Goal: Transaction & Acquisition: Register for event/course

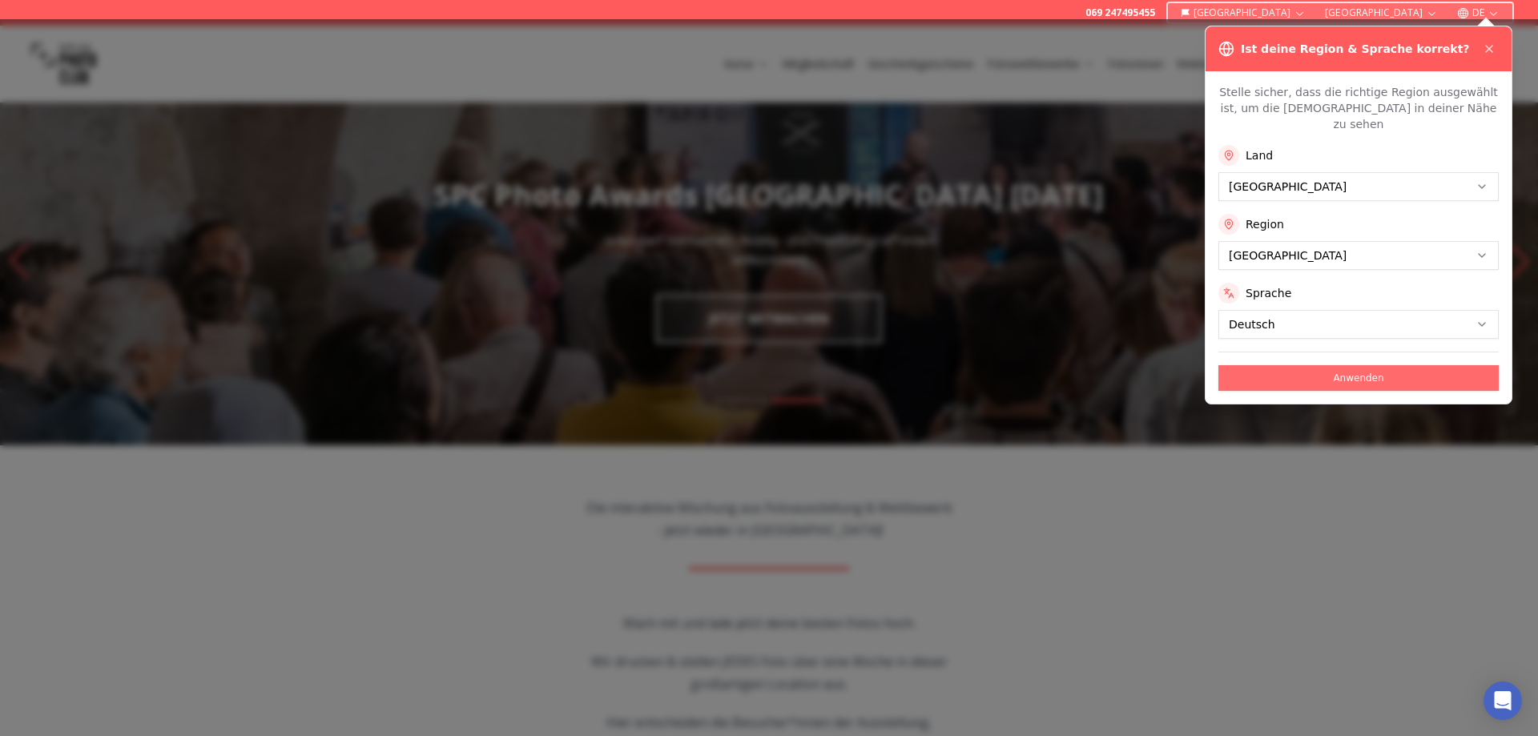
click at [1365, 365] on button "Anwenden" at bounding box center [1358, 378] width 280 height 26
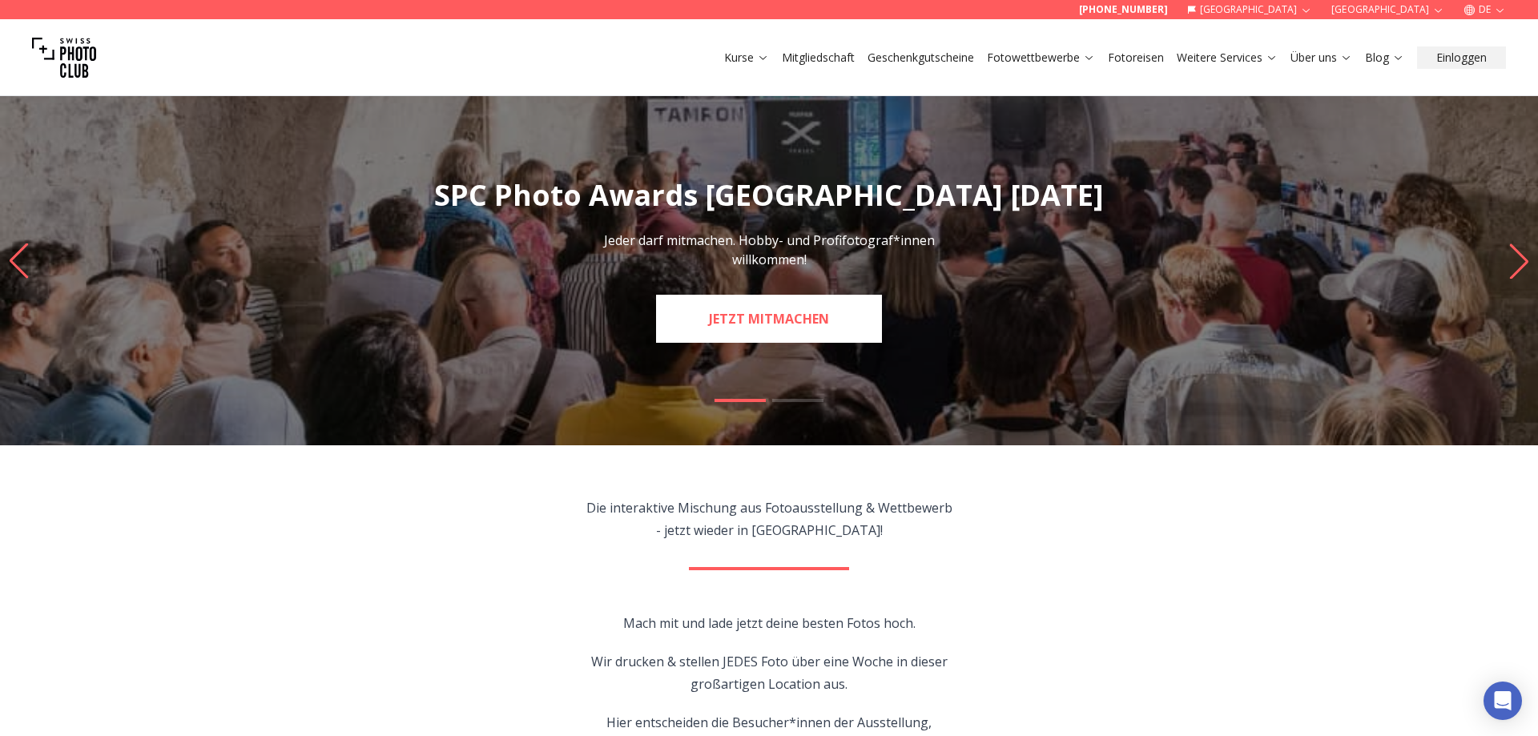
click at [763, 324] on link "JETZT MITMACHEN" at bounding box center [769, 319] width 226 height 48
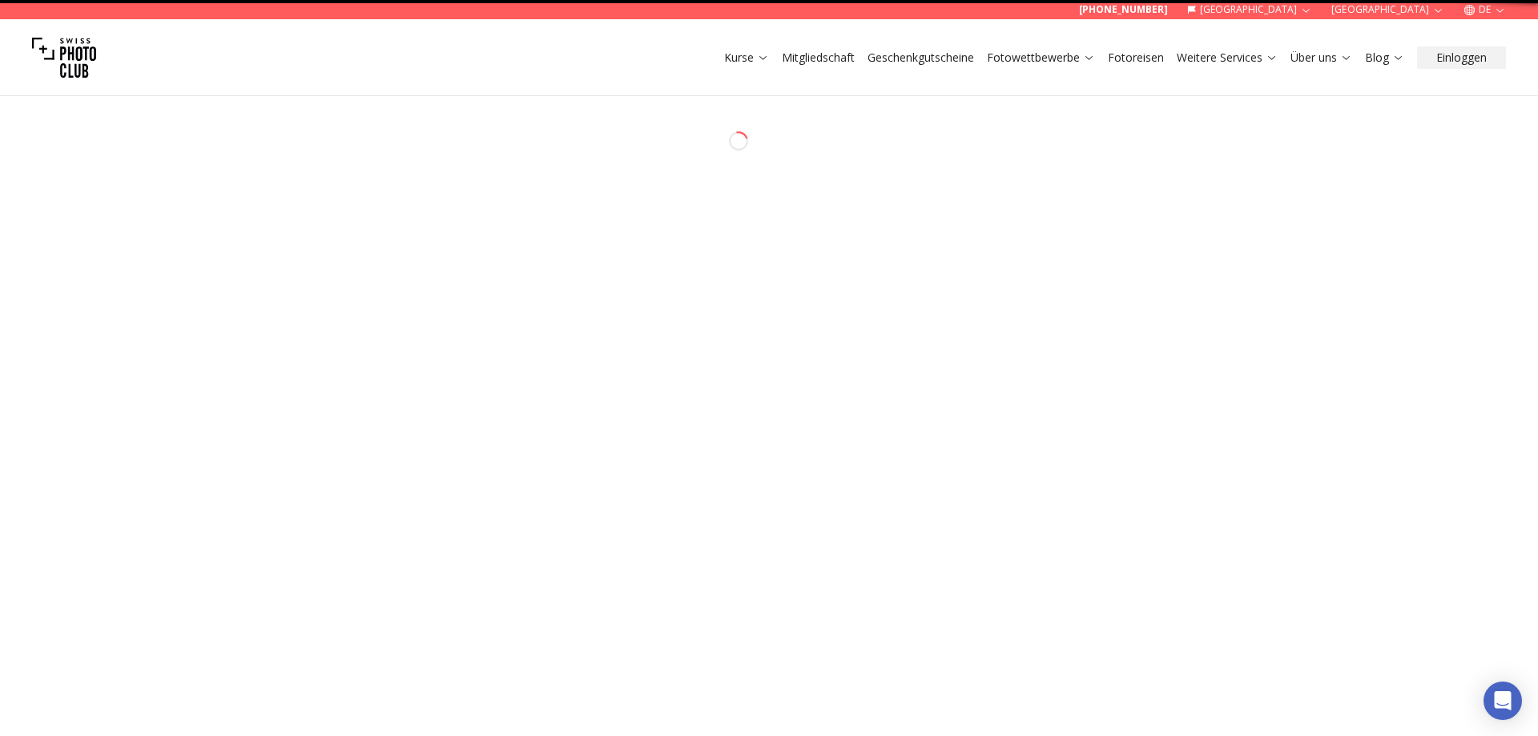
select select "*******"
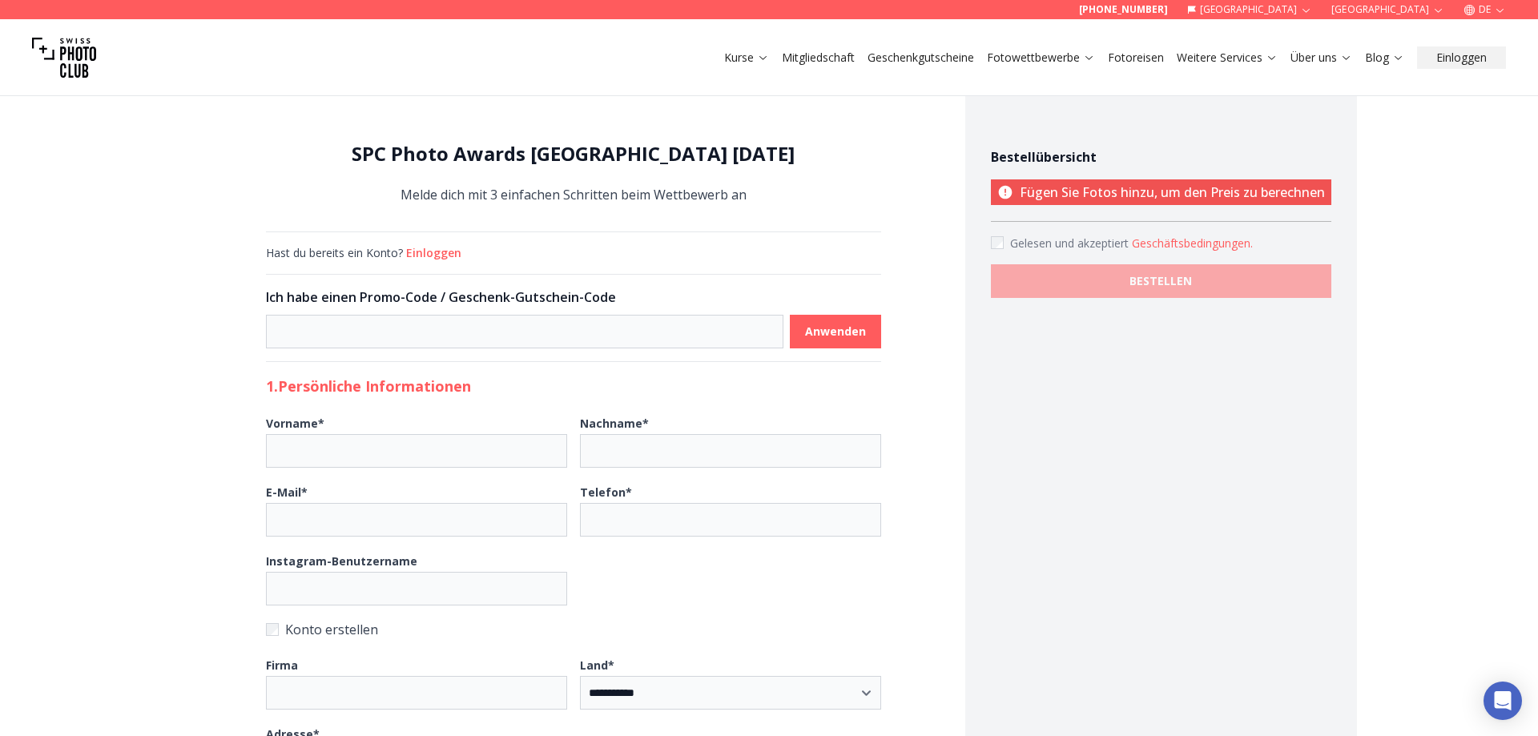
click at [814, 54] on link "Mitgliedschaft" at bounding box center [818, 58] width 73 height 16
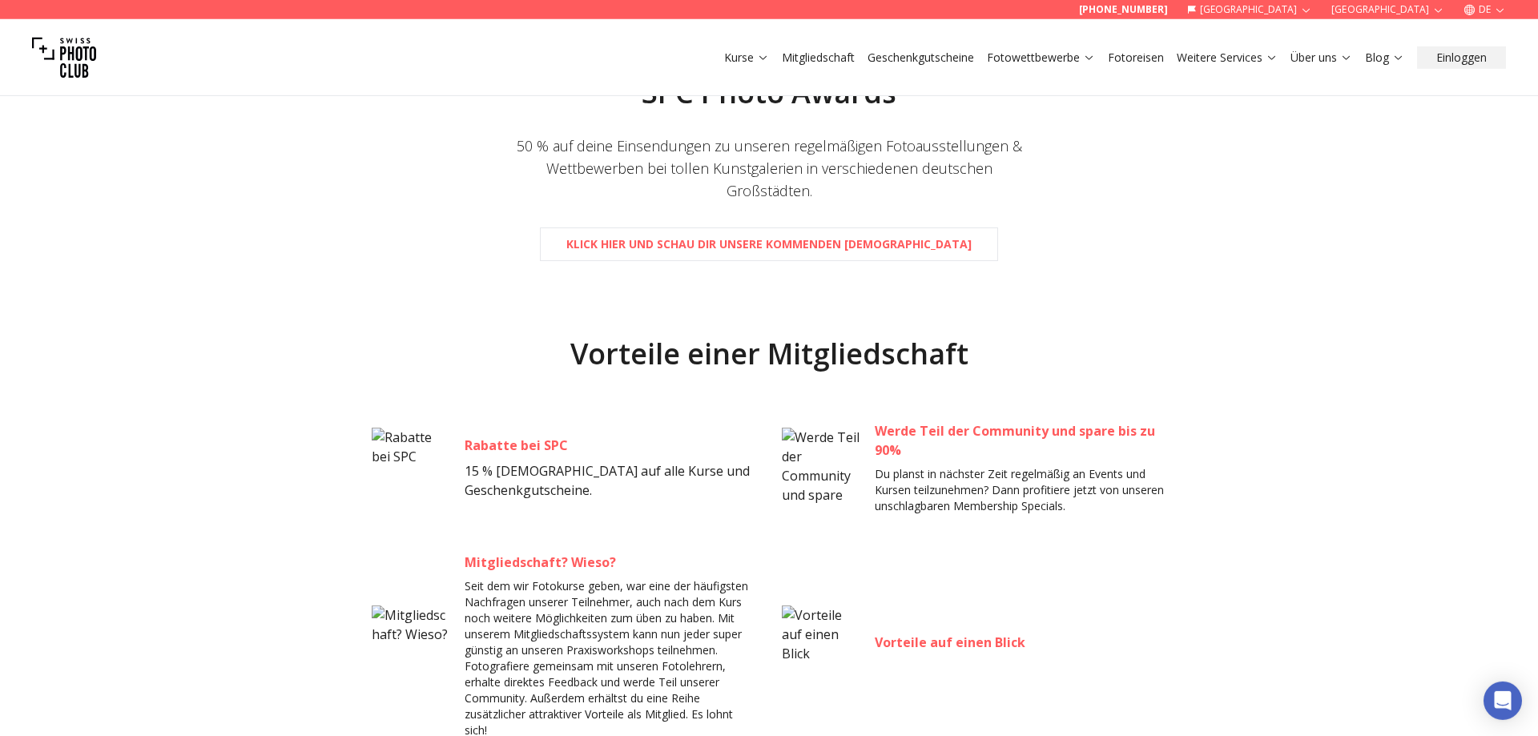
scroll to position [408, 0]
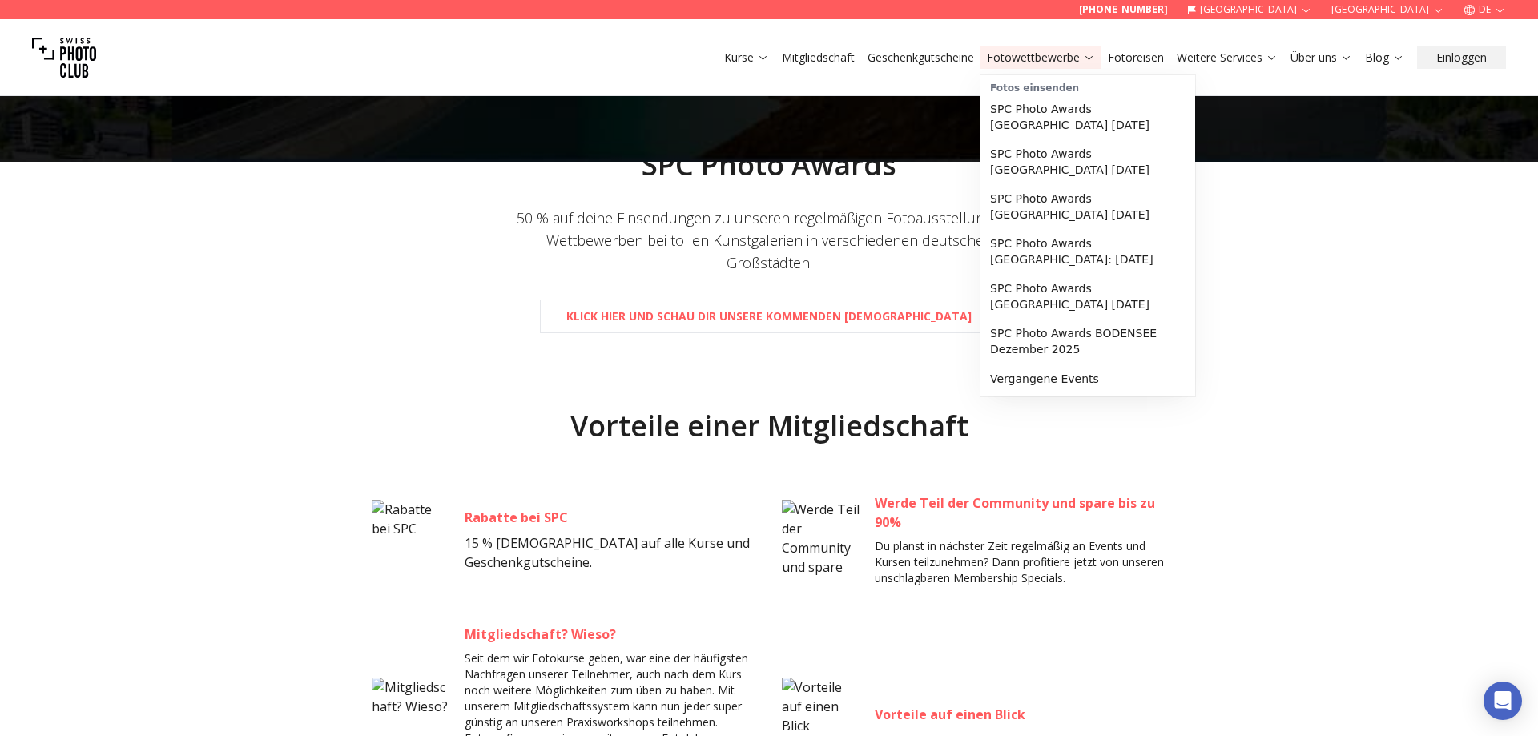
click at [1032, 66] on button "Fotowettbewerbe" at bounding box center [1040, 57] width 121 height 22
click at [1035, 107] on link "SPC Photo Awards [GEOGRAPHIC_DATA] [DATE]" at bounding box center [1088, 117] width 208 height 45
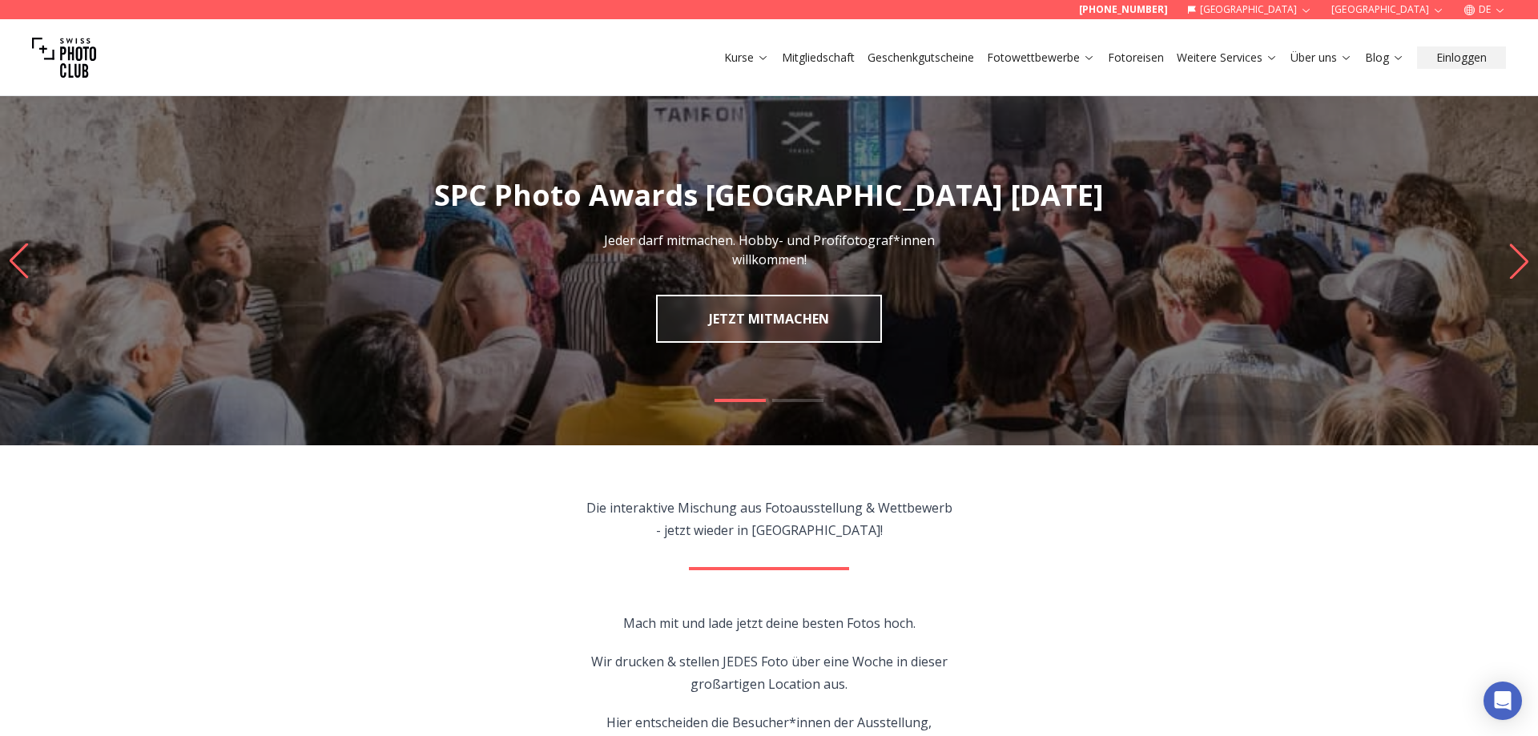
click at [0, 0] on slot at bounding box center [0, 0] width 0 height 0
click at [754, 315] on link "JETZT MITMACHEN" at bounding box center [769, 319] width 226 height 48
select select "*******"
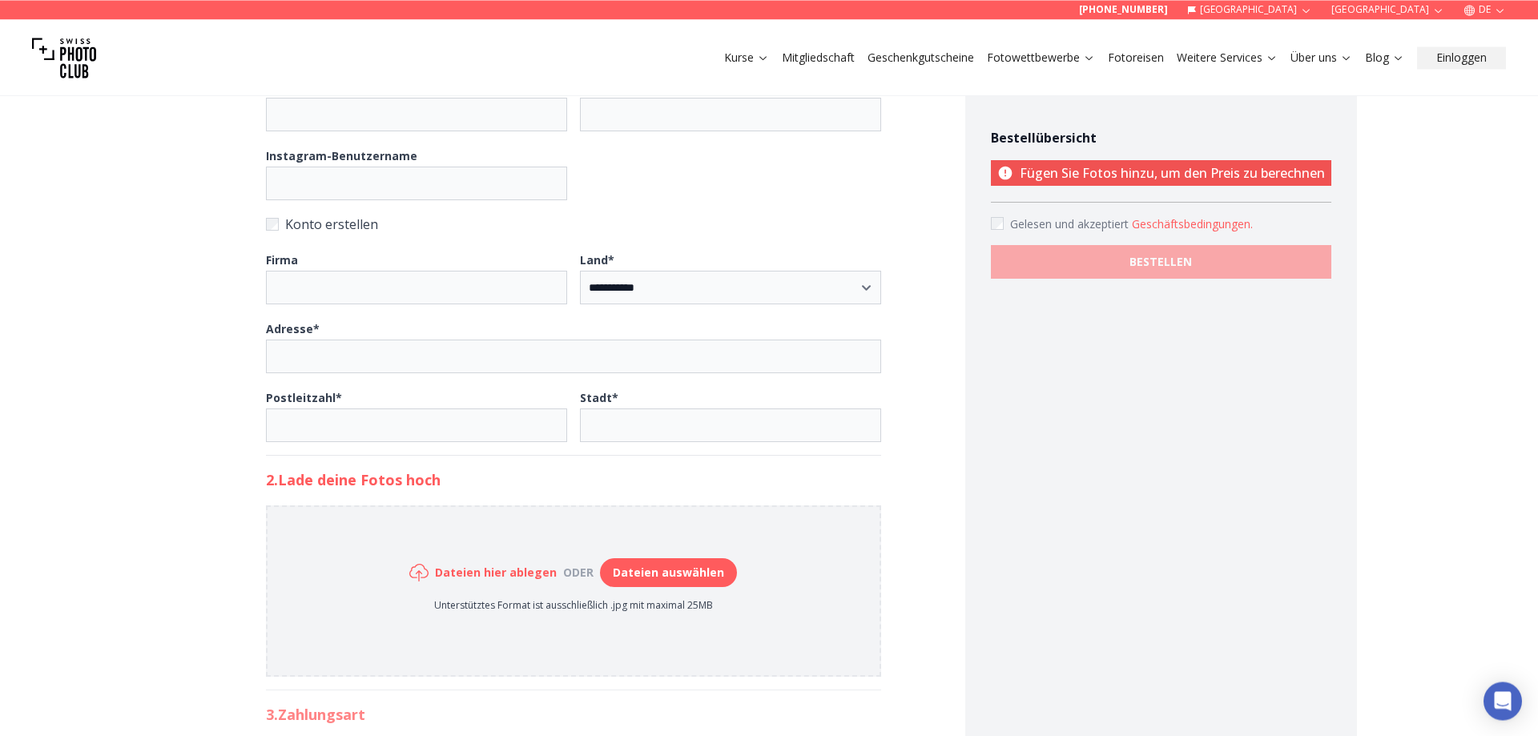
scroll to position [572, 0]
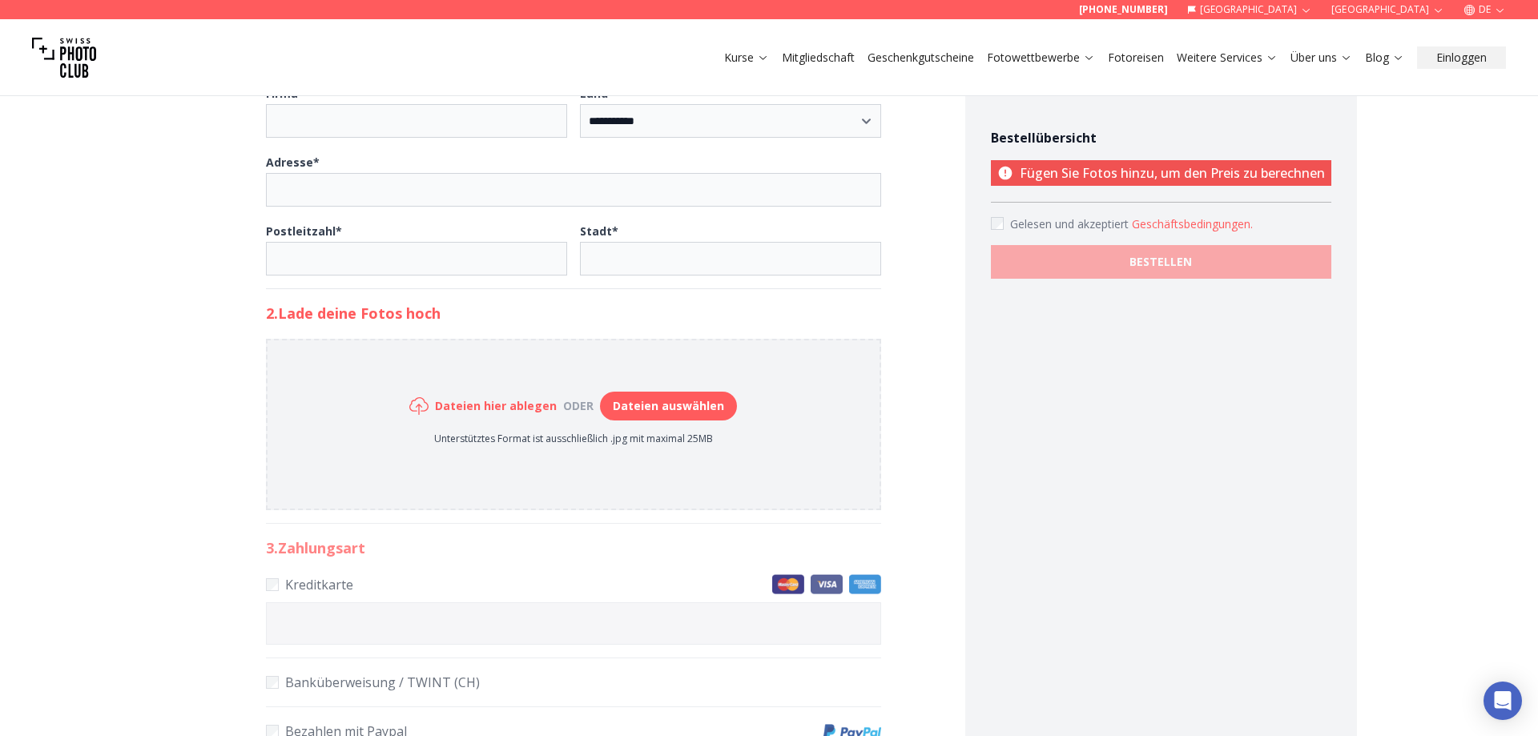
click at [638, 401] on button "Dateien auswählen" at bounding box center [668, 406] width 137 height 29
